Goal: Task Accomplishment & Management: Manage account settings

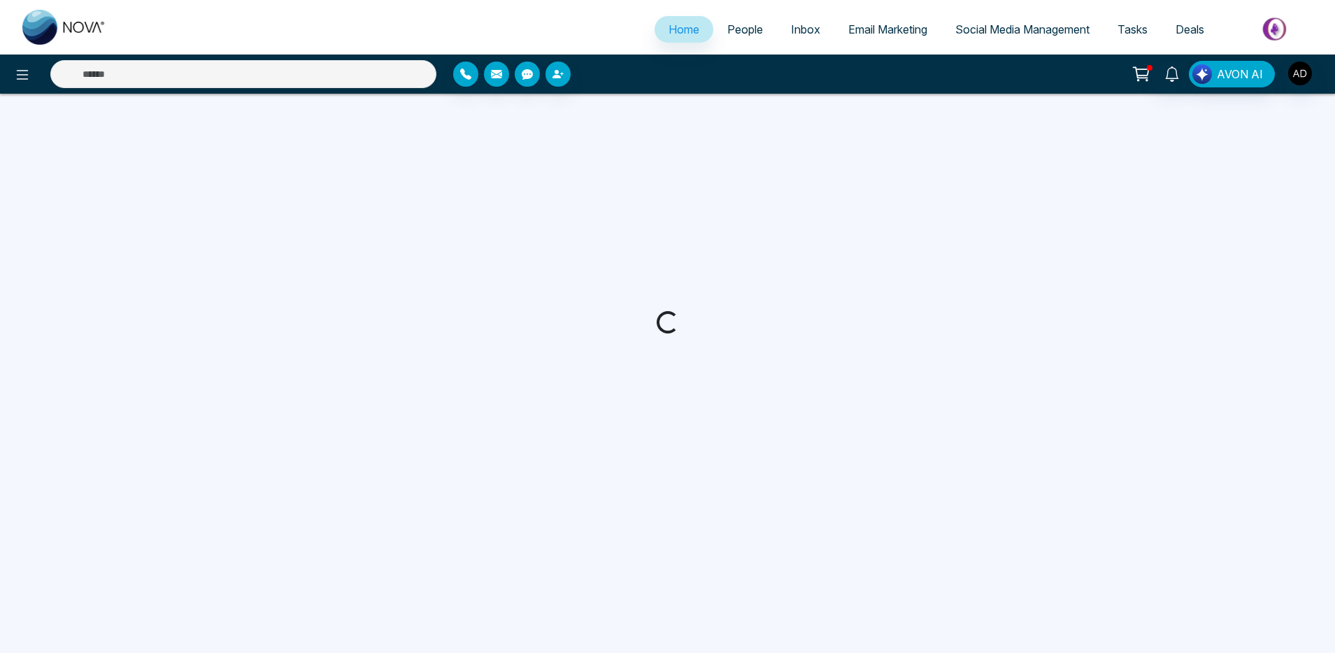
select select "*"
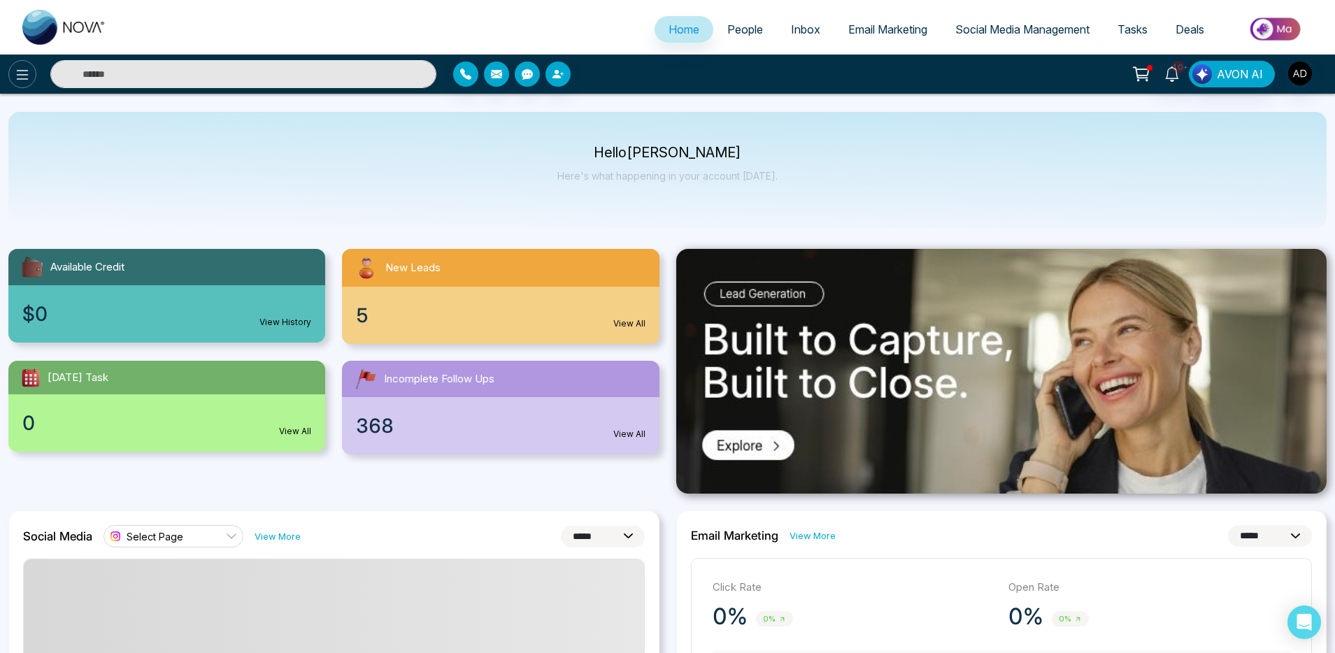
click at [17, 77] on icon at bounding box center [22, 74] width 17 height 17
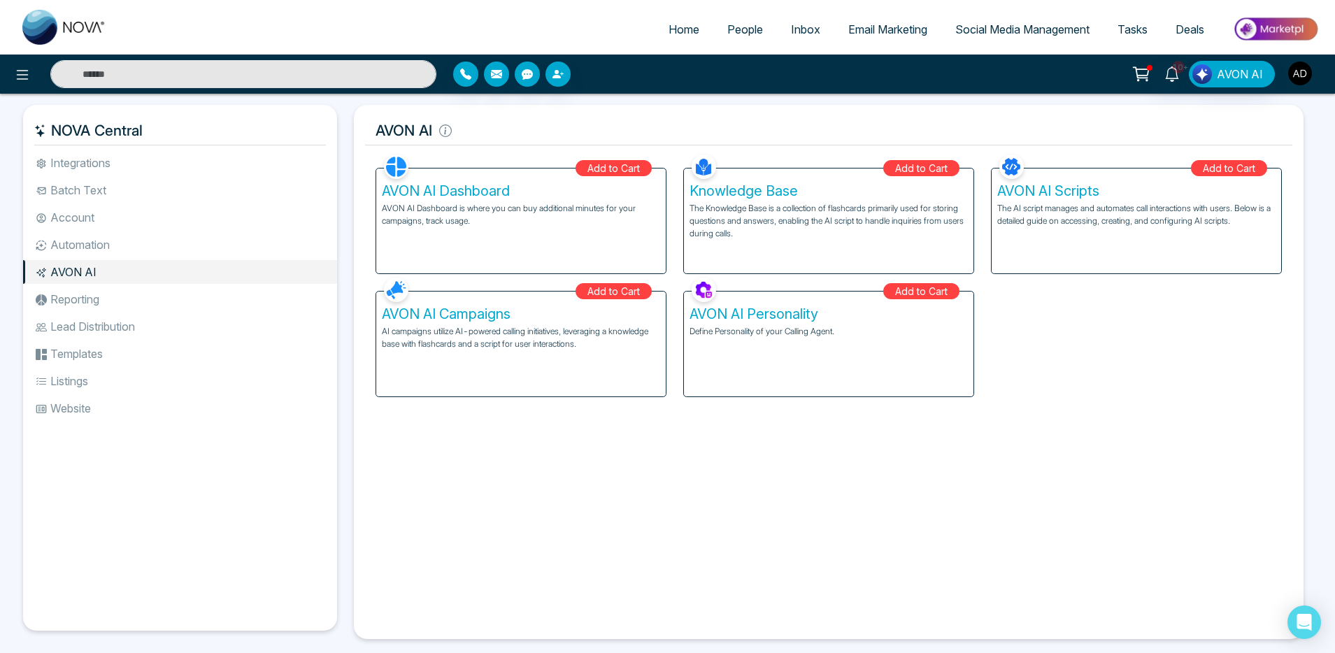
click at [1302, 76] on img "button" at bounding box center [1300, 74] width 24 height 24
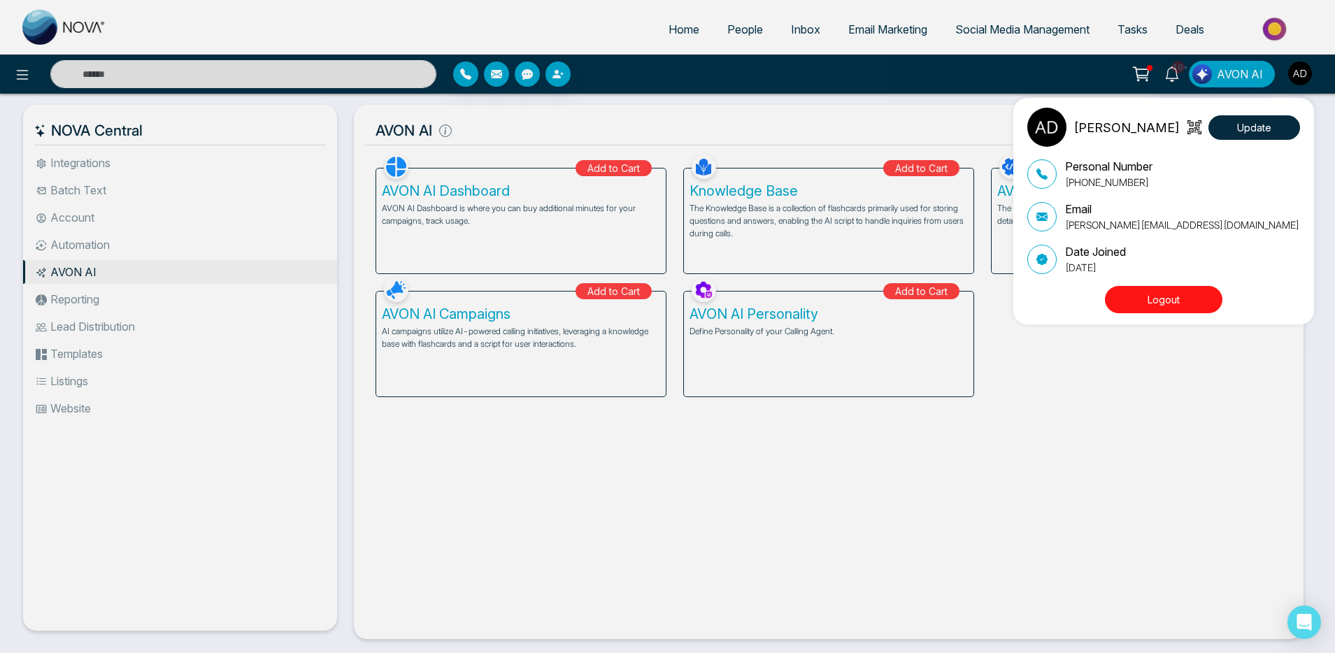
click at [1157, 298] on button "Logout" at bounding box center [1163, 299] width 117 height 27
